Goal: Transaction & Acquisition: Purchase product/service

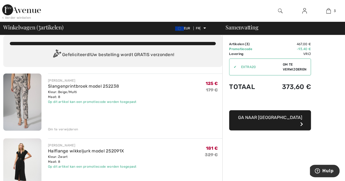
scroll to position [6, 0]
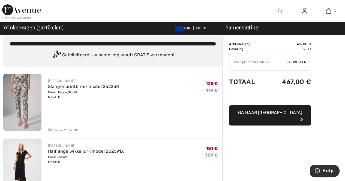
type input "EXTRA20"
type input "NEW15"
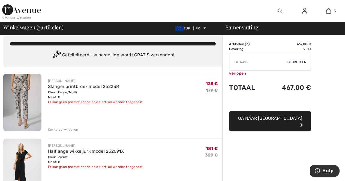
type input "FREEXPRESS"
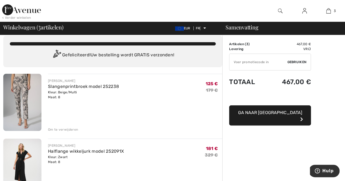
type input "NEW10"
type input "SURPRISE"
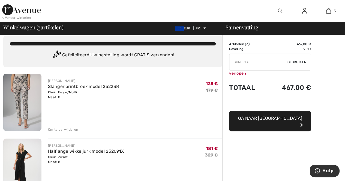
type input "FREEGIFT"
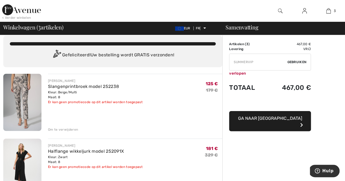
type input "EXTRA20"
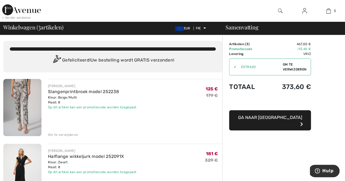
scroll to position [5, 0]
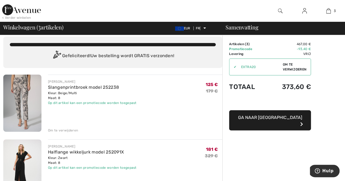
click at [62, 129] on font "Om te verwijderen" at bounding box center [63, 131] width 30 height 4
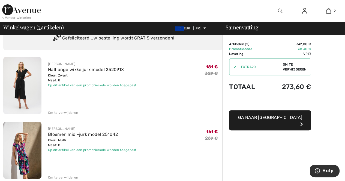
scroll to position [23, 0]
click at [68, 113] on font "Om te verwijderen" at bounding box center [63, 113] width 30 height 4
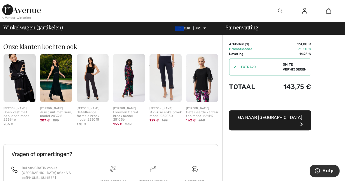
scroll to position [0, 0]
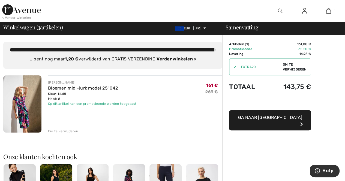
click at [23, 111] on img at bounding box center [22, 104] width 38 height 57
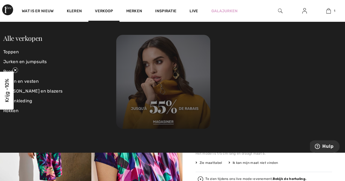
click at [171, 90] on img at bounding box center [163, 82] width 94 height 94
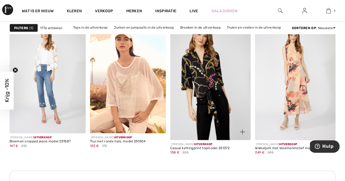
scroll to position [531, 0]
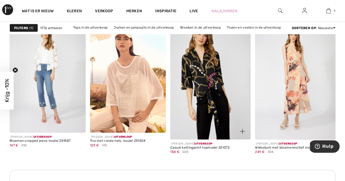
click at [216, 86] on img at bounding box center [210, 79] width 80 height 121
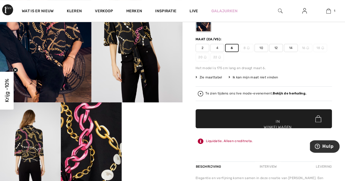
scroll to position [97, 0]
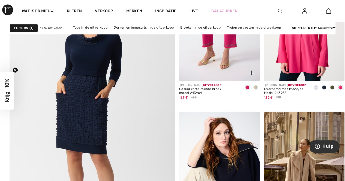
scroll to position [1334, 0]
click at [95, 26] on font "Tops in de uitverkoop" at bounding box center [90, 28] width 34 height 4
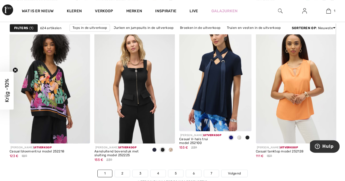
scroll to position [2241, 0]
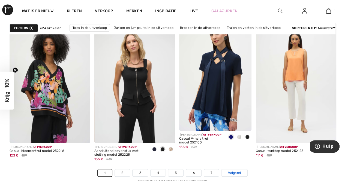
click at [227, 170] on link "Volgend" at bounding box center [235, 173] width 26 height 7
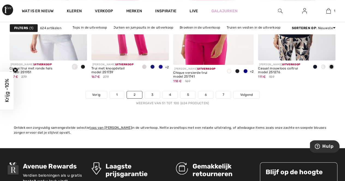
scroll to position [2315, 0]
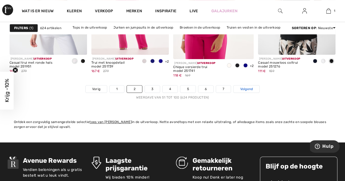
click at [247, 87] on font "Volgend" at bounding box center [246, 89] width 13 height 4
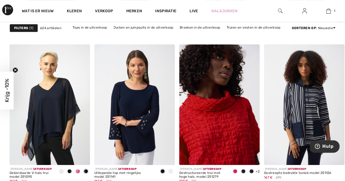
scroll to position [2245, 0]
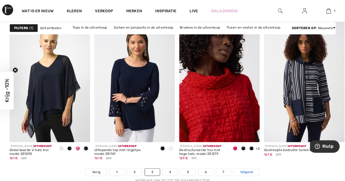
click at [244, 171] on font "Volgend" at bounding box center [246, 173] width 13 height 4
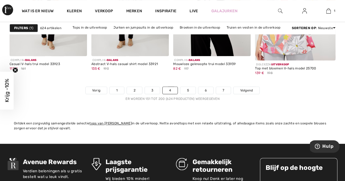
scroll to position [2314, 0]
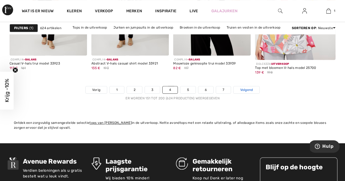
click at [246, 88] on font "Volgend" at bounding box center [246, 90] width 13 height 4
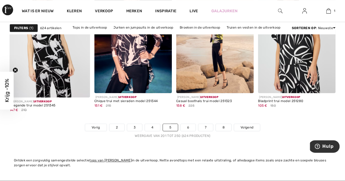
scroll to position [2277, 0]
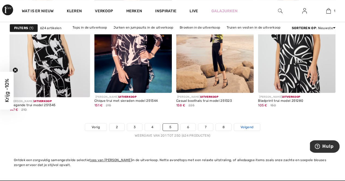
click at [250, 126] on font "Volgend" at bounding box center [247, 128] width 13 height 4
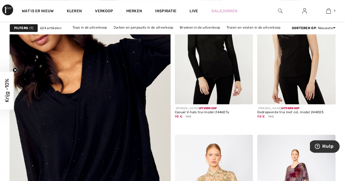
scroll to position [1275, 0]
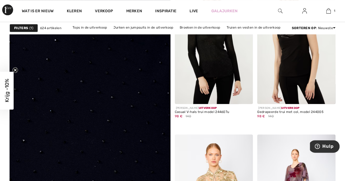
drag, startPoint x: 130, startPoint y: 126, endPoint x: 104, endPoint y: 135, distance: 26.9
click at [104, 135] on img at bounding box center [89, 132] width 193 height 290
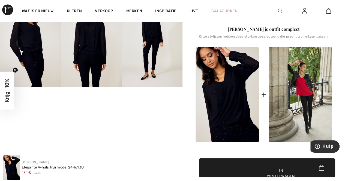
scroll to position [120, 0]
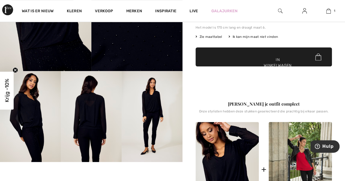
click at [89, 117] on img at bounding box center [91, 116] width 61 height 91
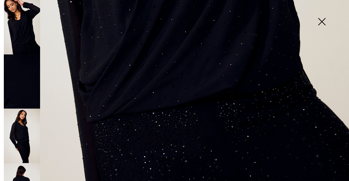
scroll to position [336, 0]
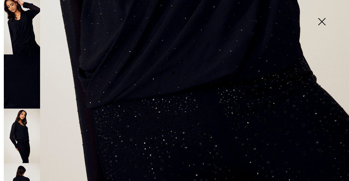
click at [24, 136] on img at bounding box center [22, 136] width 36 height 55
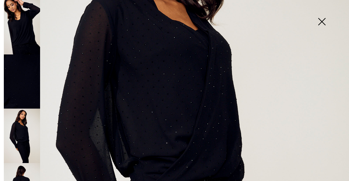
scroll to position [120, 0]
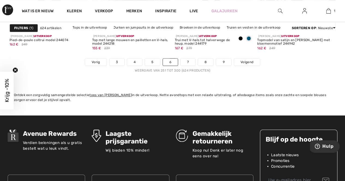
scroll to position [2262, 0]
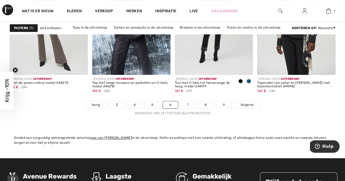
click at [189, 103] on font "7" at bounding box center [188, 105] width 2 height 4
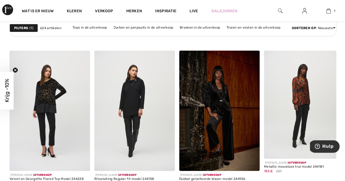
scroll to position [1910, 0]
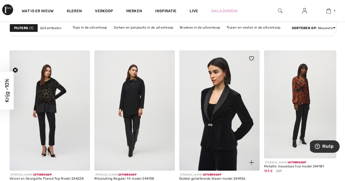
click at [230, 79] on img at bounding box center [219, 110] width 80 height 121
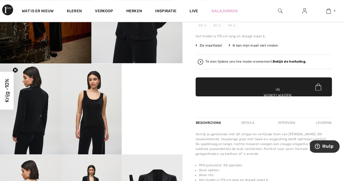
scroll to position [128, 0]
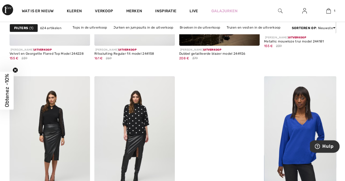
scroll to position [2041, 0]
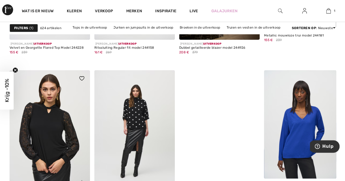
click at [58, 101] on img at bounding box center [50, 130] width 80 height 121
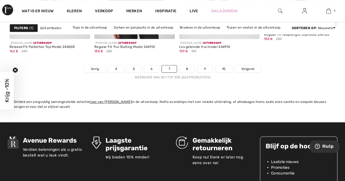
scroll to position [2281, 0]
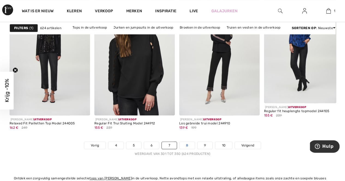
click at [184, 142] on link "8" at bounding box center [187, 145] width 15 height 7
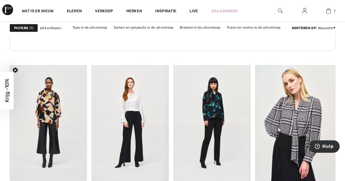
scroll to position [1887, 0]
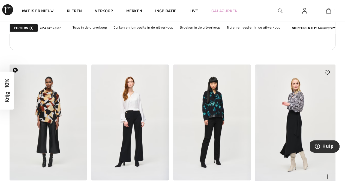
click at [311, 94] on img at bounding box center [295, 125] width 80 height 121
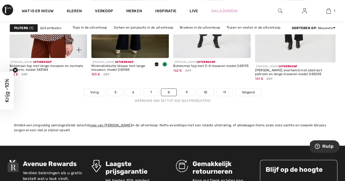
scroll to position [2313, 0]
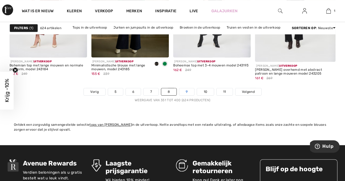
click at [189, 88] on link "9" at bounding box center [186, 91] width 15 height 7
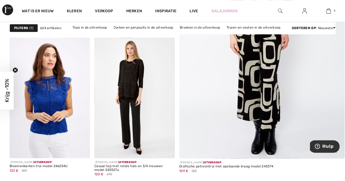
scroll to position [223, 0]
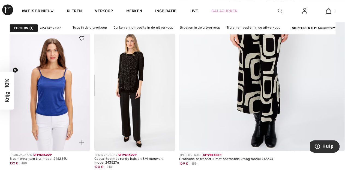
click at [60, 95] on img at bounding box center [50, 90] width 80 height 121
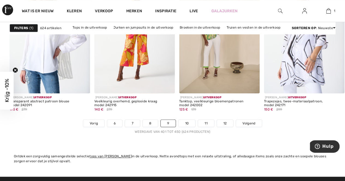
scroll to position [2313, 0]
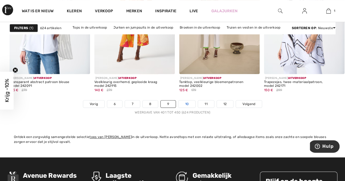
click at [190, 101] on link "10" at bounding box center [186, 104] width 17 height 7
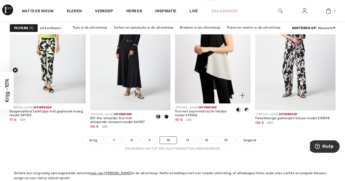
scroll to position [2276, 0]
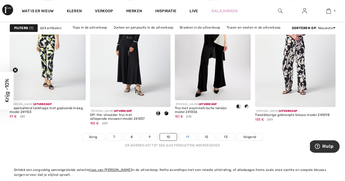
click at [187, 135] on font "11" at bounding box center [187, 137] width 3 height 4
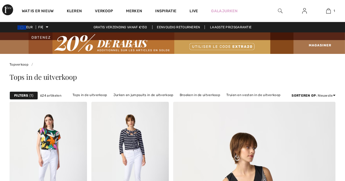
checkbox input "true"
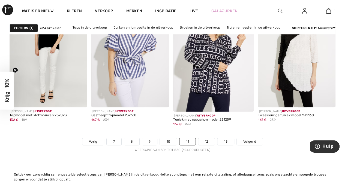
scroll to position [2263, 0]
drag, startPoint x: 202, startPoint y: 163, endPoint x: 186, endPoint y: 126, distance: 40.3
click at [206, 140] on font "12" at bounding box center [207, 142] width 4 height 4
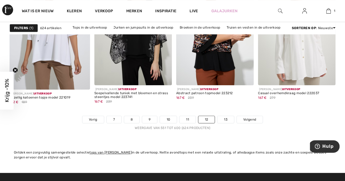
scroll to position [2285, 0]
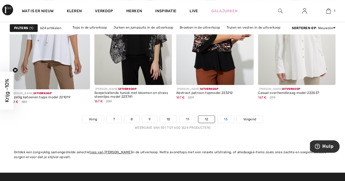
click at [223, 116] on link "13" at bounding box center [225, 119] width 17 height 7
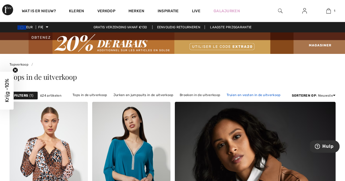
click at [243, 94] on font "Truien en vesten in de uitverkoop" at bounding box center [253, 95] width 54 height 4
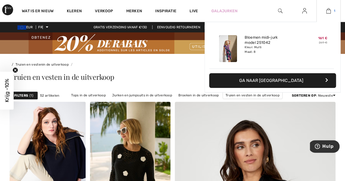
click at [327, 11] on img at bounding box center [328, 11] width 5 height 7
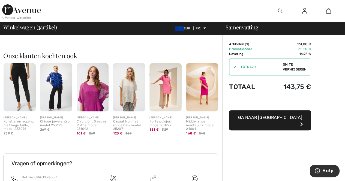
scroll to position [169, 0]
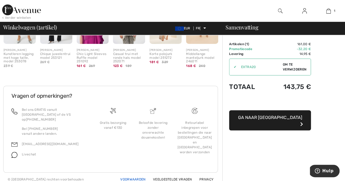
click at [135, 178] on font "Voorwaarden" at bounding box center [132, 180] width 25 height 4
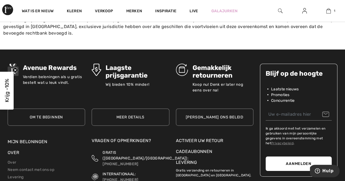
scroll to position [875, 0]
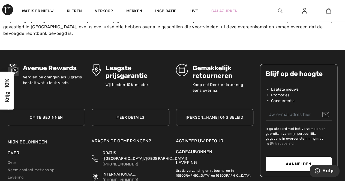
click at [187, 160] on font "Levering" at bounding box center [186, 162] width 21 height 5
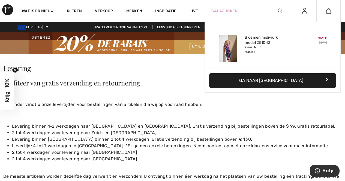
click at [329, 10] on img at bounding box center [328, 11] width 5 height 7
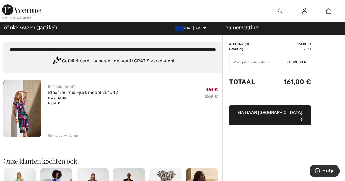
type input "EXTRA20"
type input "NEW15"
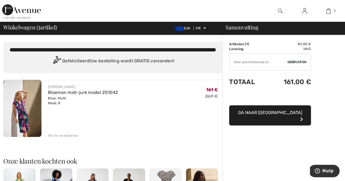
type input "NEW15"
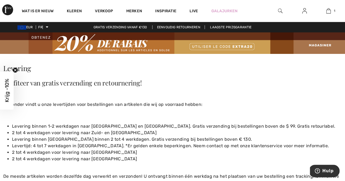
click at [208, 43] on img at bounding box center [172, 43] width 345 height 22
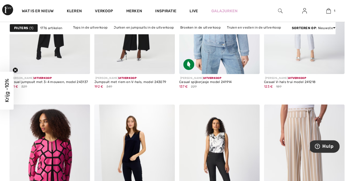
scroll to position [2016, 0]
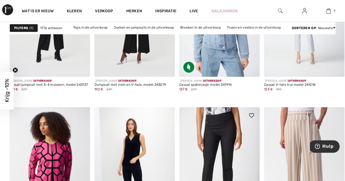
click at [204, 114] on img at bounding box center [219, 168] width 80 height 121
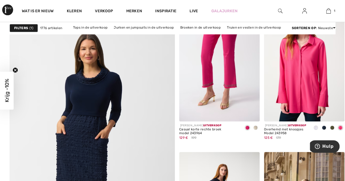
scroll to position [1285, 0]
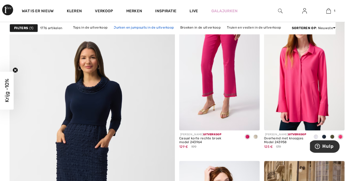
click at [147, 27] on font "Jurken en jumpsuits in de uitverkoop" at bounding box center [144, 28] width 60 height 4
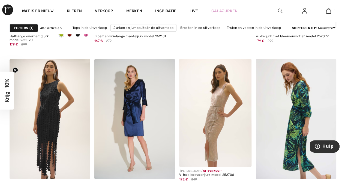
scroll to position [2228, 0]
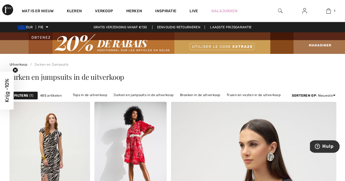
click at [281, 10] on img at bounding box center [280, 11] width 5 height 7
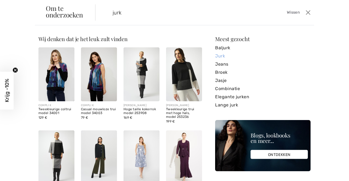
type input "jurk"
click at [216, 56] on font "Jurk" at bounding box center [220, 55] width 10 height 5
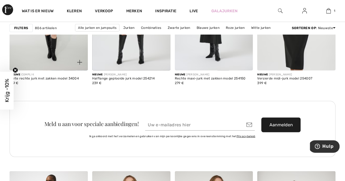
scroll to position [1709, 0]
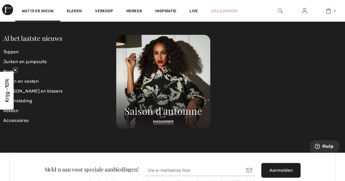
click at [7, 8] on img at bounding box center [7, 9] width 11 height 11
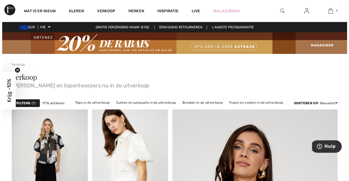
scroll to position [22, 0]
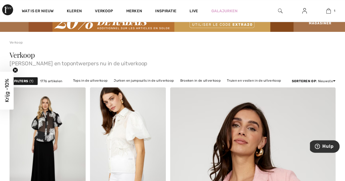
click at [18, 80] on font "Filters" at bounding box center [21, 81] width 14 height 4
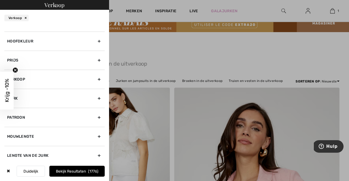
scroll to position [0, 0]
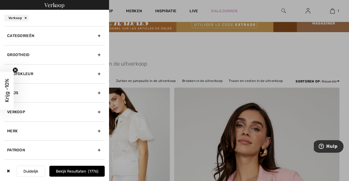
click at [28, 36] on font "Categorieën" at bounding box center [20, 36] width 27 height 5
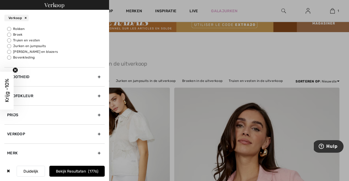
scroll to position [27, 0]
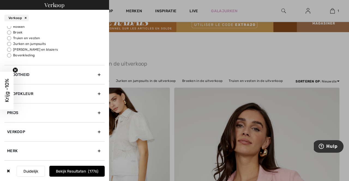
click at [8, 42] on input "Jurken en jumpsuits" at bounding box center [9, 44] width 4 height 4
radio input "true"
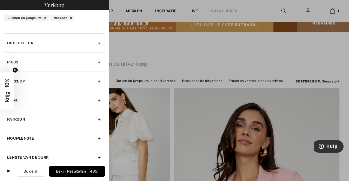
click at [74, 44] on div "Hoofdkleur" at bounding box center [54, 43] width 100 height 19
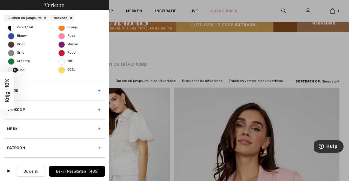
scroll to position [77, 0]
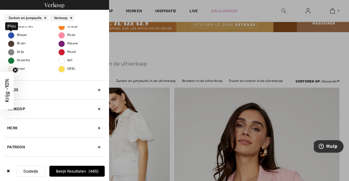
click at [17, 34] on font "Blauw" at bounding box center [22, 35] width 10 height 4
click at [0, 0] on input "Blauw" at bounding box center [0, 0] width 0 height 0
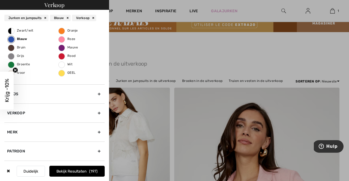
scroll to position [74, 0]
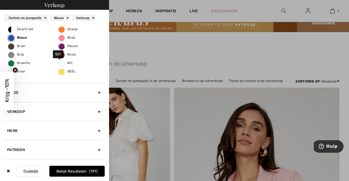
click at [69, 63] on font "Wit" at bounding box center [69, 63] width 5 height 4
click at [0, 0] on input "Wit" at bounding box center [0, 0] width 0 height 0
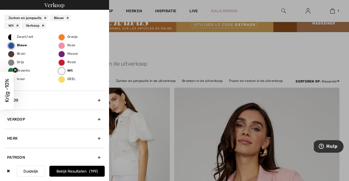
click at [81, 171] on font "Bekijk resultaten" at bounding box center [71, 171] width 30 height 5
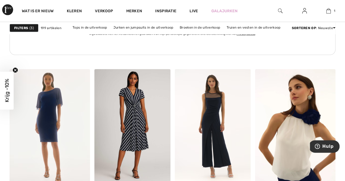
scroll to position [1893, 0]
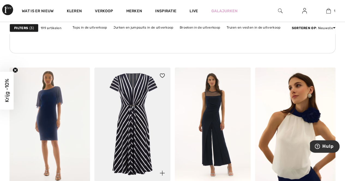
click at [124, 118] on img at bounding box center [132, 125] width 76 height 114
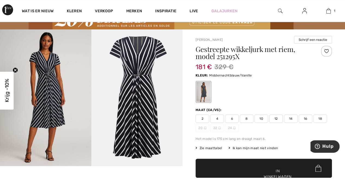
scroll to position [24, 0]
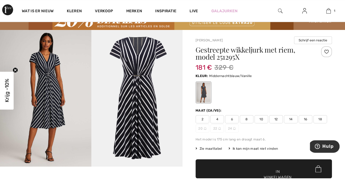
click at [247, 118] on font "8" at bounding box center [247, 120] width 2 height 4
click at [251, 170] on span "✔ Toegevoegd aan winkelwagen In winkelwagen" at bounding box center [264, 169] width 136 height 19
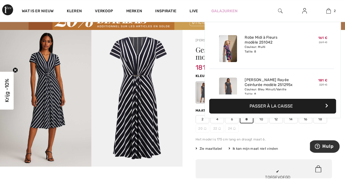
scroll to position [17, 0]
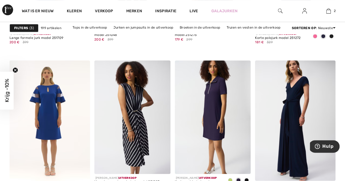
scroll to position [2222, 0]
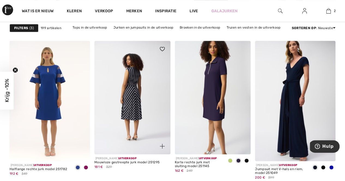
click at [132, 76] on img at bounding box center [132, 98] width 76 height 114
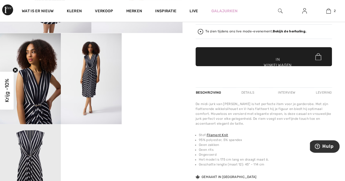
scroll to position [178, 0]
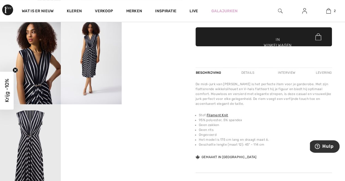
click at [150, 44] on video "Uw browser ondersteunt de videotag niet." at bounding box center [152, 28] width 61 height 31
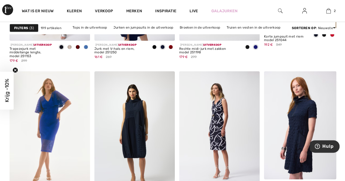
scroll to position [851, 0]
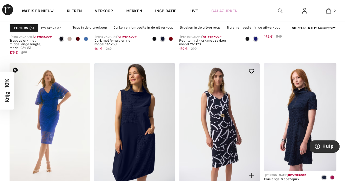
click at [220, 95] on img at bounding box center [219, 123] width 80 height 121
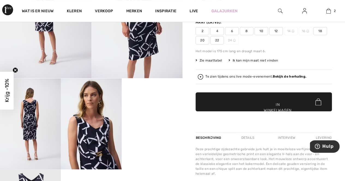
scroll to position [113, 0]
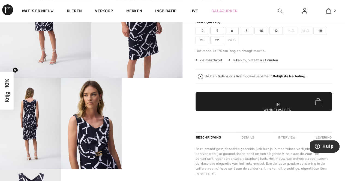
click at [149, 109] on video "Uw browser ondersteunt de videotag niet." at bounding box center [152, 93] width 61 height 31
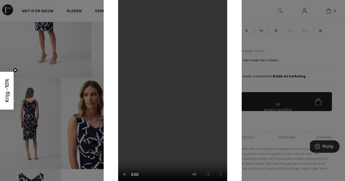
click at [174, 99] on video "Uw browser ondersteunt de videotag niet." at bounding box center [172, 91] width 109 height 194
click at [338, 15] on div at bounding box center [172, 90] width 345 height 181
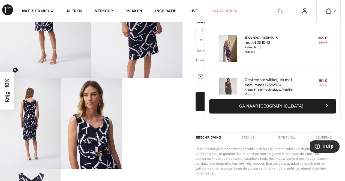
click at [330, 10] on img at bounding box center [328, 11] width 5 height 7
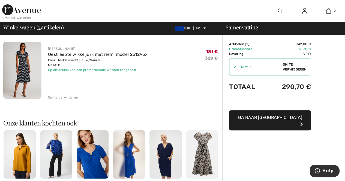
click at [23, 64] on img at bounding box center [22, 70] width 38 height 57
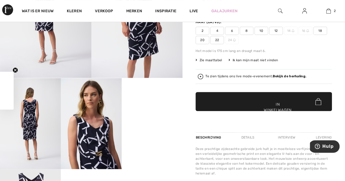
click at [154, 109] on video "Uw browser ondersteunt de videotag niet." at bounding box center [152, 93] width 61 height 31
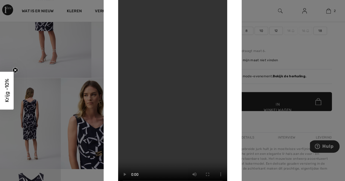
click at [181, 87] on video "Uw browser ondersteunt de videotag niet." at bounding box center [172, 91] width 109 height 194
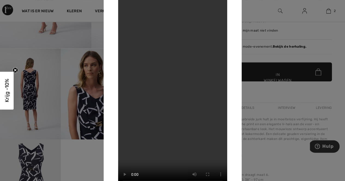
scroll to position [143, 0]
click at [87, 109] on div at bounding box center [172, 90] width 345 height 181
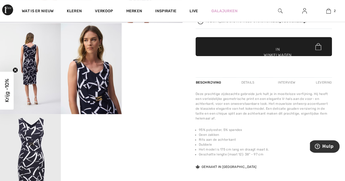
scroll to position [168, 0]
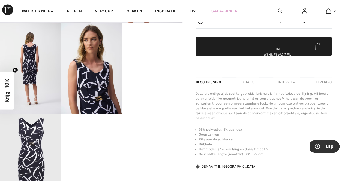
click at [39, 74] on img at bounding box center [30, 68] width 61 height 91
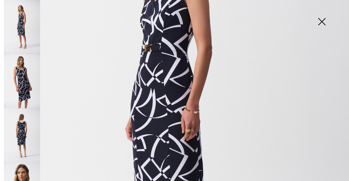
scroll to position [62, 0]
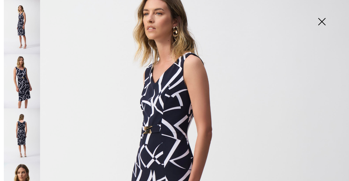
click at [23, 136] on img at bounding box center [22, 136] width 36 height 54
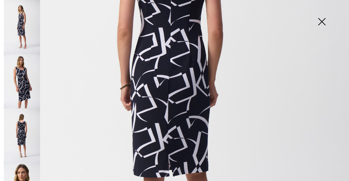
scroll to position [186, 0]
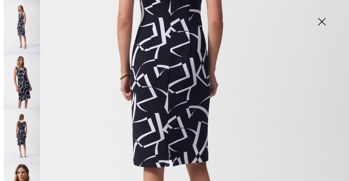
click at [26, 81] on img at bounding box center [22, 81] width 36 height 54
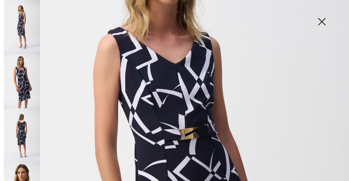
scroll to position [58, 0]
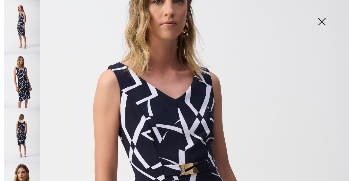
click at [25, 85] on img at bounding box center [22, 81] width 36 height 54
click at [26, 28] on img at bounding box center [22, 27] width 36 height 54
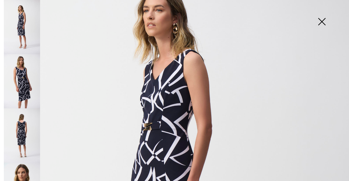
scroll to position [65, 0]
click at [323, 20] on img at bounding box center [321, 22] width 27 height 28
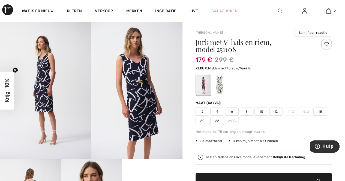
scroll to position [36, 0]
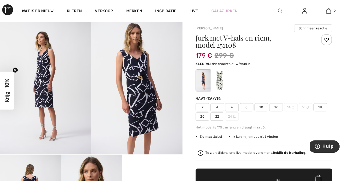
click at [246, 106] on font "8" at bounding box center [247, 108] width 2 height 4
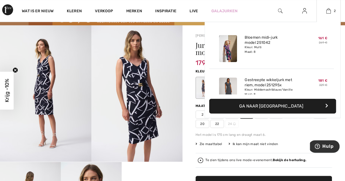
scroll to position [0, 0]
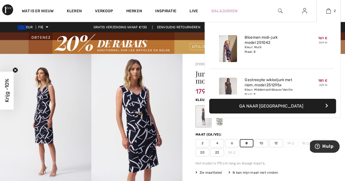
click at [288, 106] on font "Ga naar [GEOGRAPHIC_DATA]" at bounding box center [271, 106] width 64 height 5
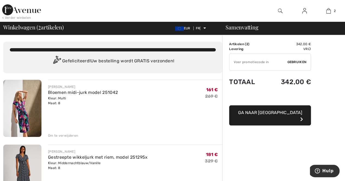
type input "NEW15"
type input "EXTRA20"
type input "NEW10"
type input "FREEXPRESS"
type input "FREEDENIMBAG"
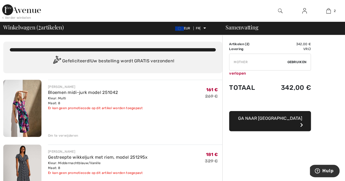
type input "LIVE10"
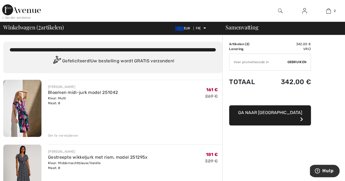
type input "FLASH15"
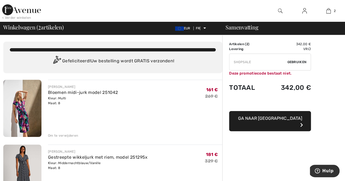
type input "MAMA"
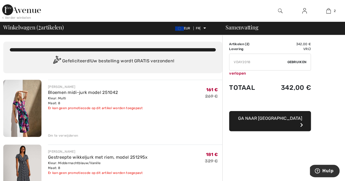
type input "EXTRA20"
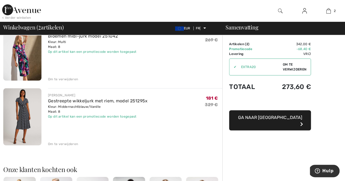
scroll to position [56, 0]
click at [27, 115] on img at bounding box center [22, 117] width 38 height 57
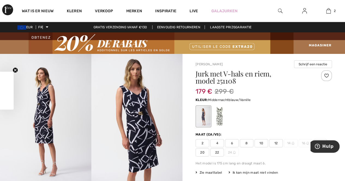
click at [247, 142] on font "8" at bounding box center [247, 144] width 2 height 4
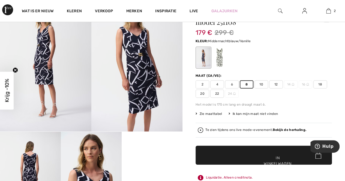
click at [263, 156] on font "✔ Toegevoegd aan winkelwagen" at bounding box center [270, 167] width 28 height 23
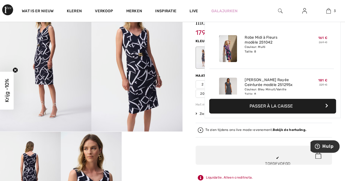
scroll to position [59, 0]
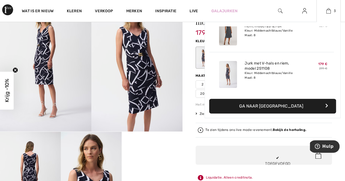
click at [281, 109] on button "Ga naar afrekenen" at bounding box center [272, 106] width 127 height 15
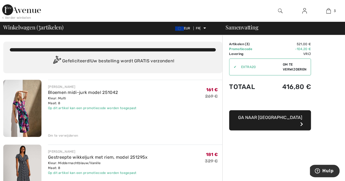
scroll to position [96, 0]
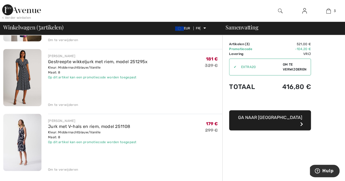
click at [69, 105] on font "Om te verwijderen" at bounding box center [63, 105] width 30 height 4
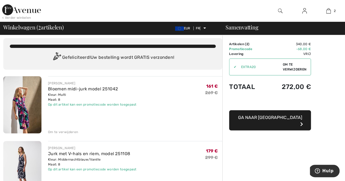
scroll to position [0, 0]
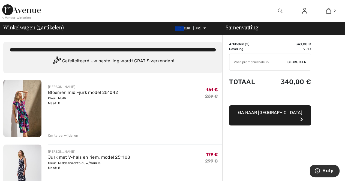
type input "FLASH15"
type input "EXTRA20"
type input "NEW15"
type input "NEW10"
type input "FREEXPRESS"
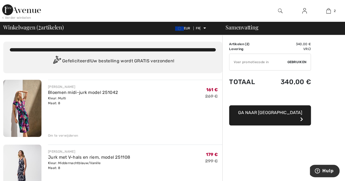
type input "FREEDENIMBAG"
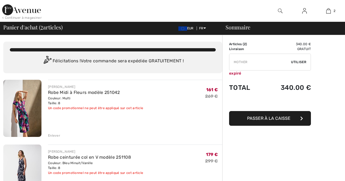
type input "LIVE10"
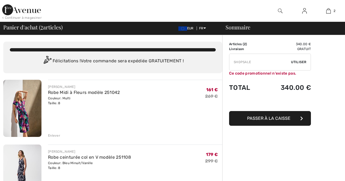
type input "MAMA"
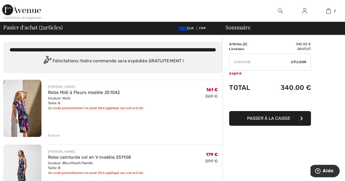
type input "EXTRA20"
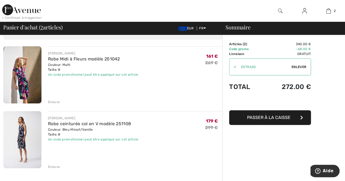
scroll to position [13, 0]
